Goal: Transaction & Acquisition: Purchase product/service

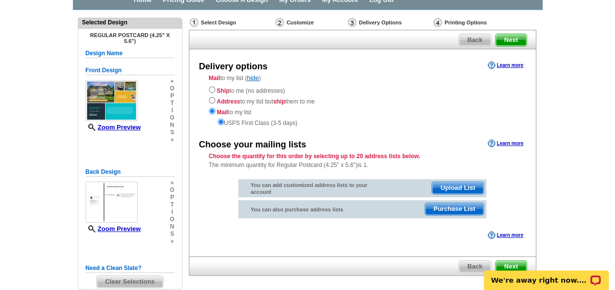
scroll to position [96, 0]
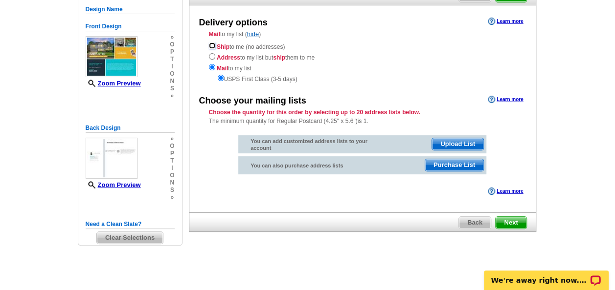
click at [212, 46] on input "radio" at bounding box center [212, 46] width 6 height 6
radio input "true"
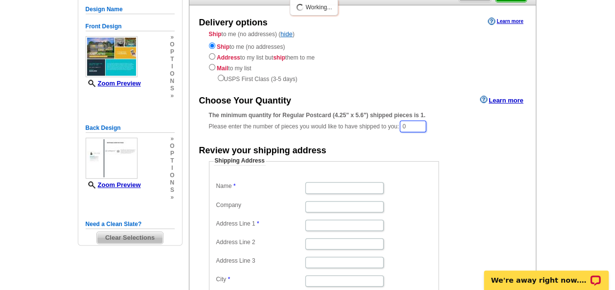
click at [424, 124] on input "0" at bounding box center [412, 127] width 26 height 12
drag, startPoint x: 424, startPoint y: 124, endPoint x: 386, endPoint y: 121, distance: 38.8
click at [386, 121] on div "The minimum quantity for Regular Postcard (4.25" x 5.6") shipped pieces is 1. P…" at bounding box center [362, 122] width 307 height 22
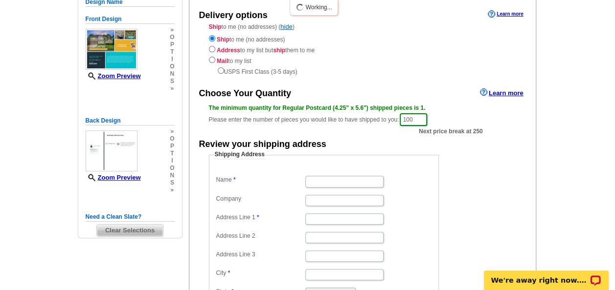
scroll to position [147, 0]
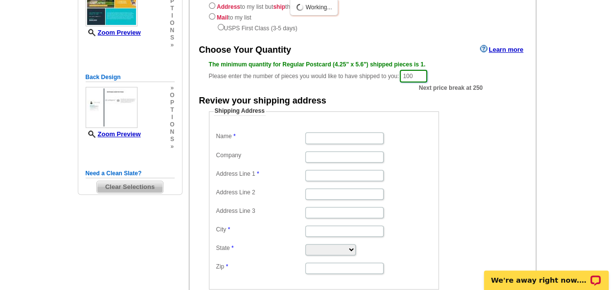
type input "100"
click at [317, 138] on input "Name" at bounding box center [344, 137] width 78 height 11
type input "Angel Salas"
type input "40020 Belted Kingfisher Ct"
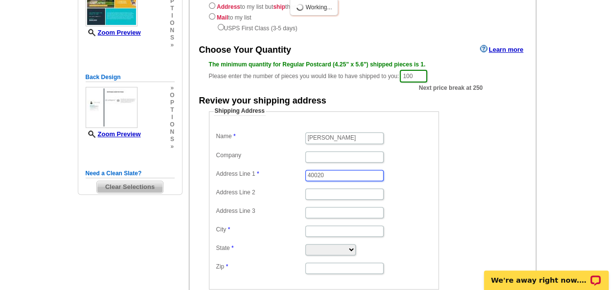
type input "Southern Star Realty"
type input "40020 Belted Kingfisher Ct"
type input "Magnolia"
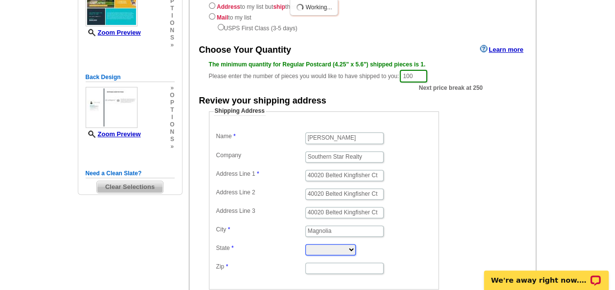
type input "77354"
drag, startPoint x: 309, startPoint y: 192, endPoint x: 393, endPoint y: 196, distance: 83.7
click at [393, 196] on dd "40020 Belted Kingfisher Ct" at bounding box center [324, 193] width 220 height 15
type input "4"
drag, startPoint x: 305, startPoint y: 213, endPoint x: 385, endPoint y: 216, distance: 80.2
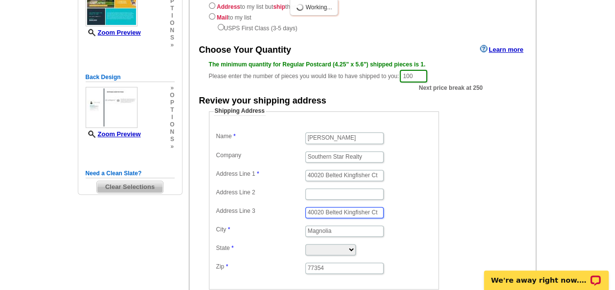
click at [385, 216] on dd "40020 Belted Kingfisher Ct" at bounding box center [324, 212] width 220 height 15
click at [330, 247] on select "Alabama Alaska Arizona Arkansas California Colorado Connecticut District of Col…" at bounding box center [330, 249] width 50 height 11
select select "TX"
click at [305, 244] on select "Alabama Alaska Arizona Arkansas California Colorado Connecticut District of Col…" at bounding box center [330, 249] width 50 height 11
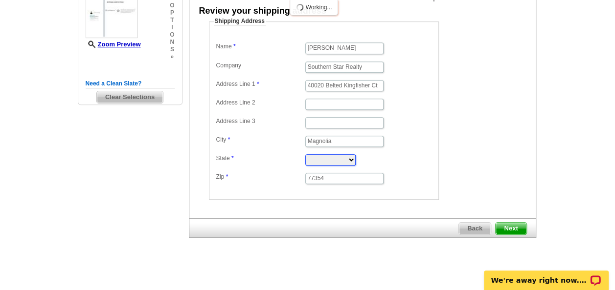
scroll to position [239, 0]
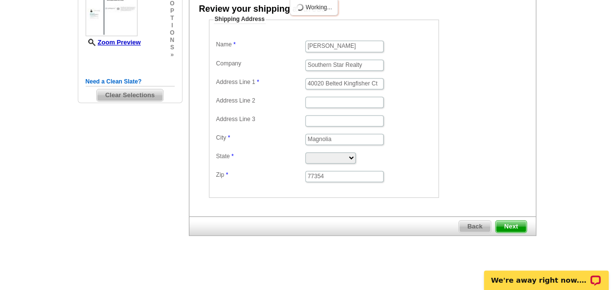
click at [513, 226] on span "Next" at bounding box center [510, 227] width 30 height 12
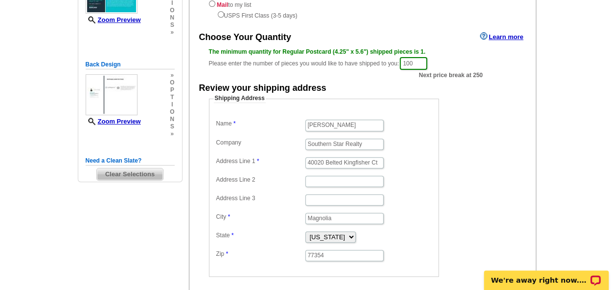
scroll to position [141, 0]
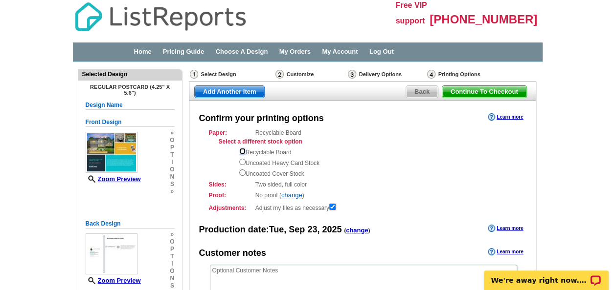
click at [242, 151] on input "radio" at bounding box center [242, 151] width 6 height 6
radio input "true"
click at [261, 50] on link "Choose A Design" at bounding box center [242, 51] width 52 height 7
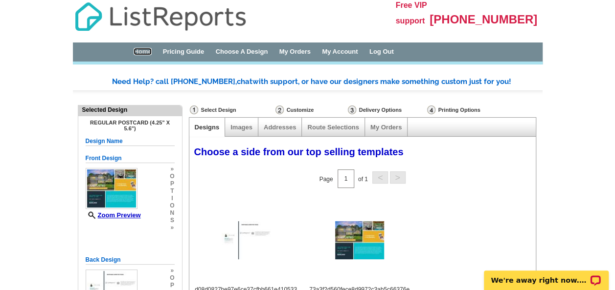
click at [143, 51] on link "Home" at bounding box center [142, 51] width 18 height 7
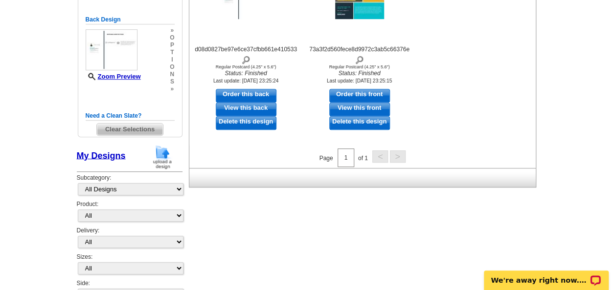
scroll to position [244, 0]
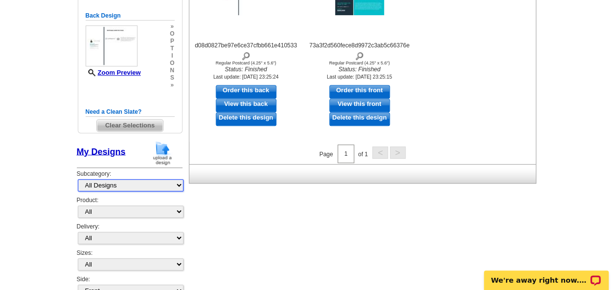
click at [125, 184] on select "All Designs Finished Designs Unfinished Designs" at bounding box center [131, 185] width 106 height 12
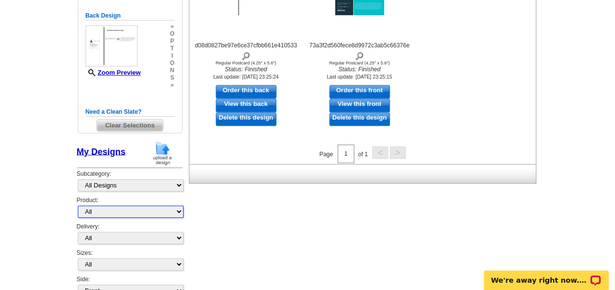
click at [103, 207] on select "All Postcards Letters and flyers Business Cards Door Hangers Greeting Cards" at bounding box center [131, 212] width 106 height 12
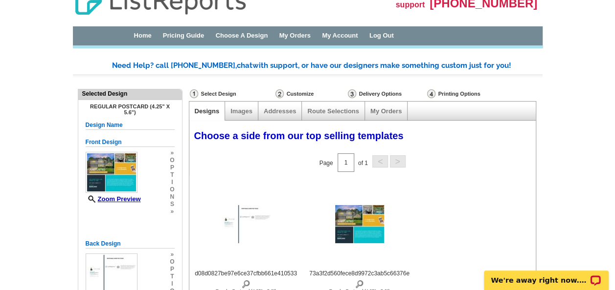
scroll to position [0, 0]
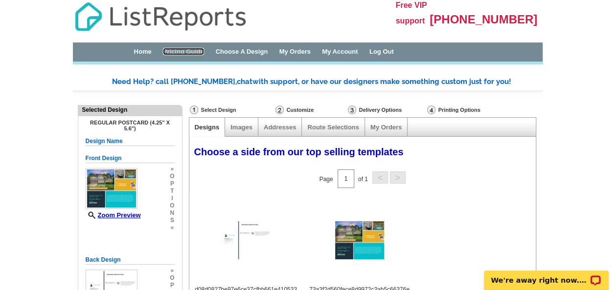
click at [188, 53] on link "Pricing Guide" at bounding box center [184, 51] width 42 height 7
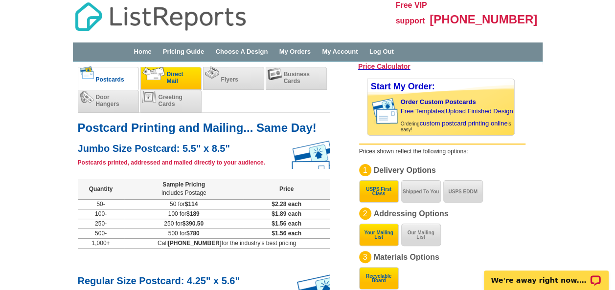
click at [188, 76] on li "Direct Mail" at bounding box center [170, 78] width 61 height 23
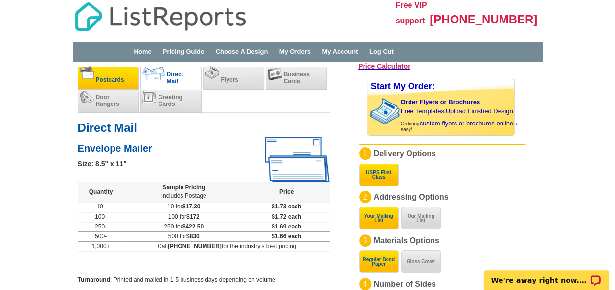
click at [108, 82] on span "Postcards" at bounding box center [110, 79] width 28 height 7
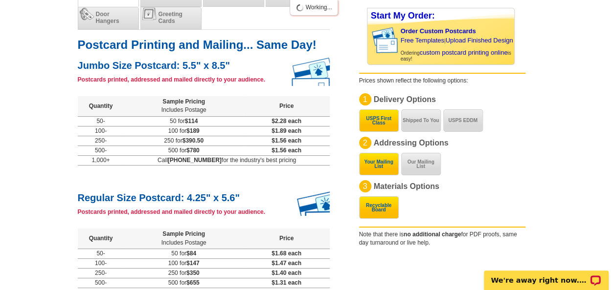
scroll to position [98, 0]
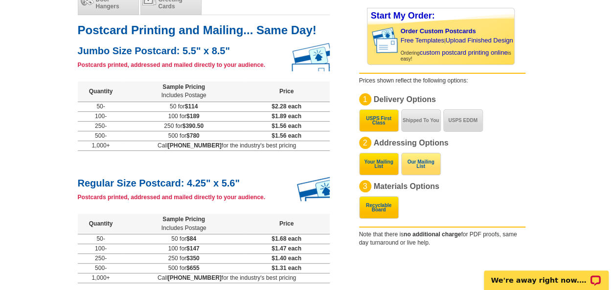
click at [418, 168] on button "Our Mailing List" at bounding box center [421, 164] width 40 height 22
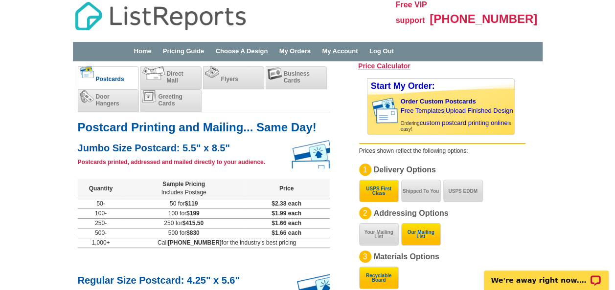
scroll to position [0, 0]
